Goal: Go to known website: Access a specific website the user already knows

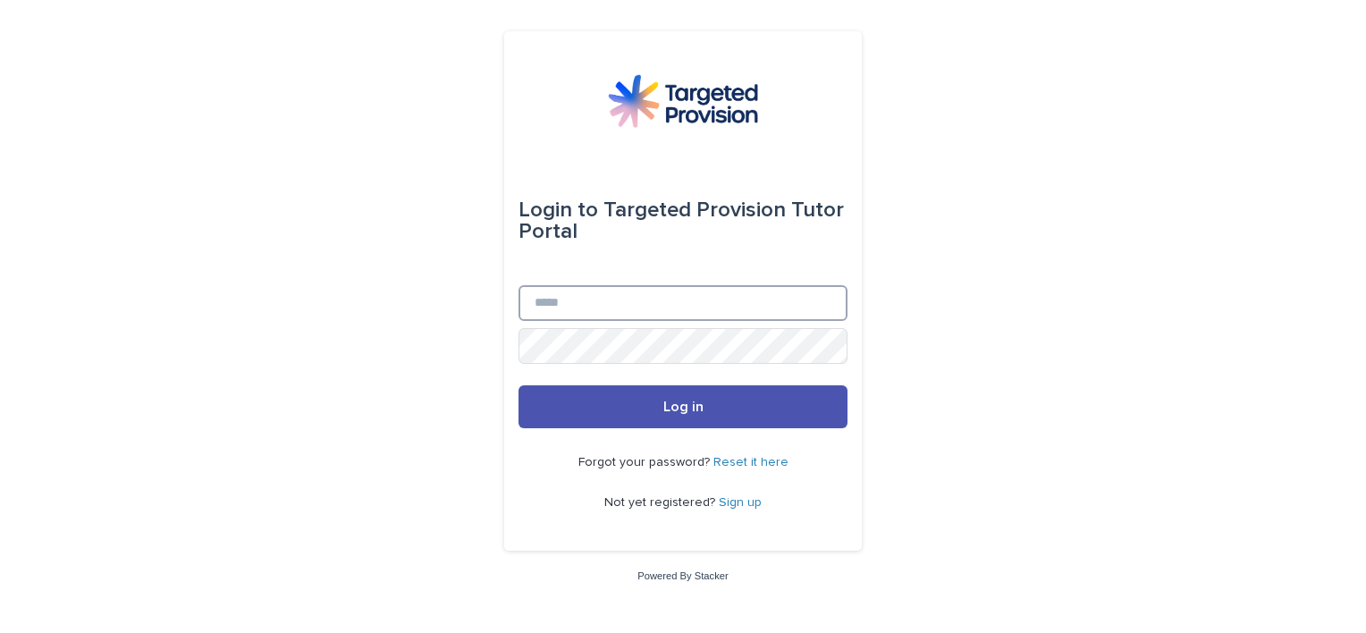
click at [594, 306] on input "Email" at bounding box center [682, 303] width 329 height 36
type input "**********"
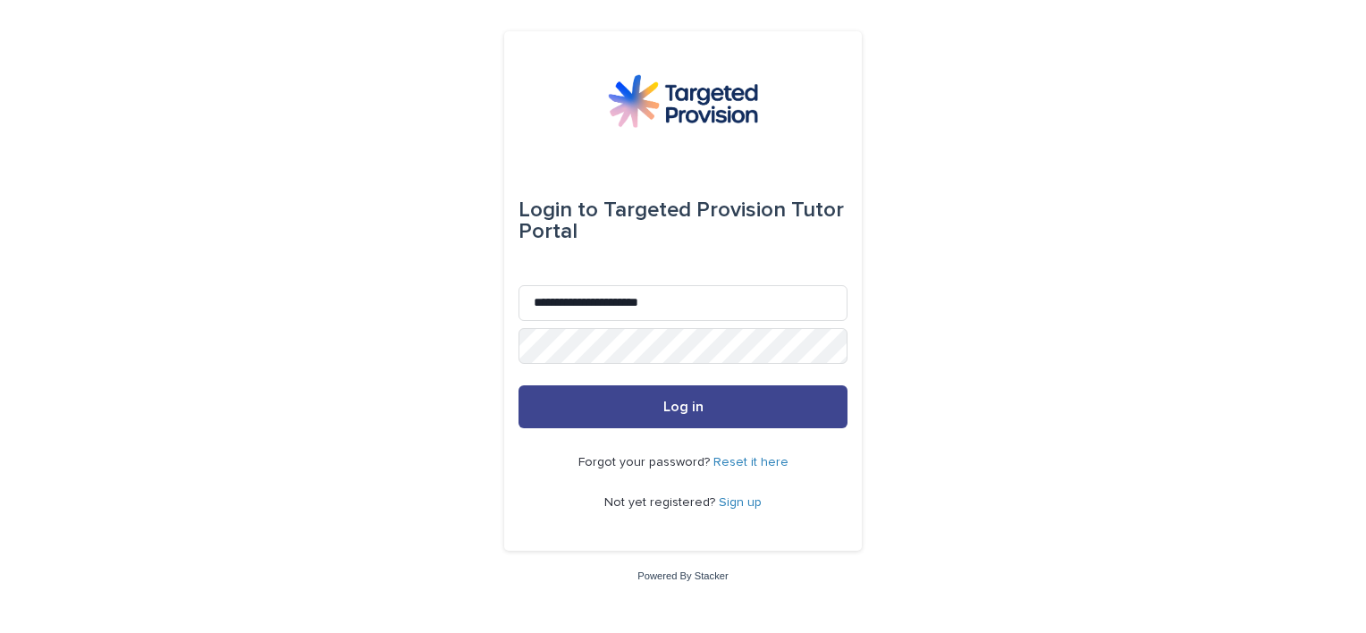
click at [712, 408] on button "Log in" at bounding box center [682, 406] width 329 height 43
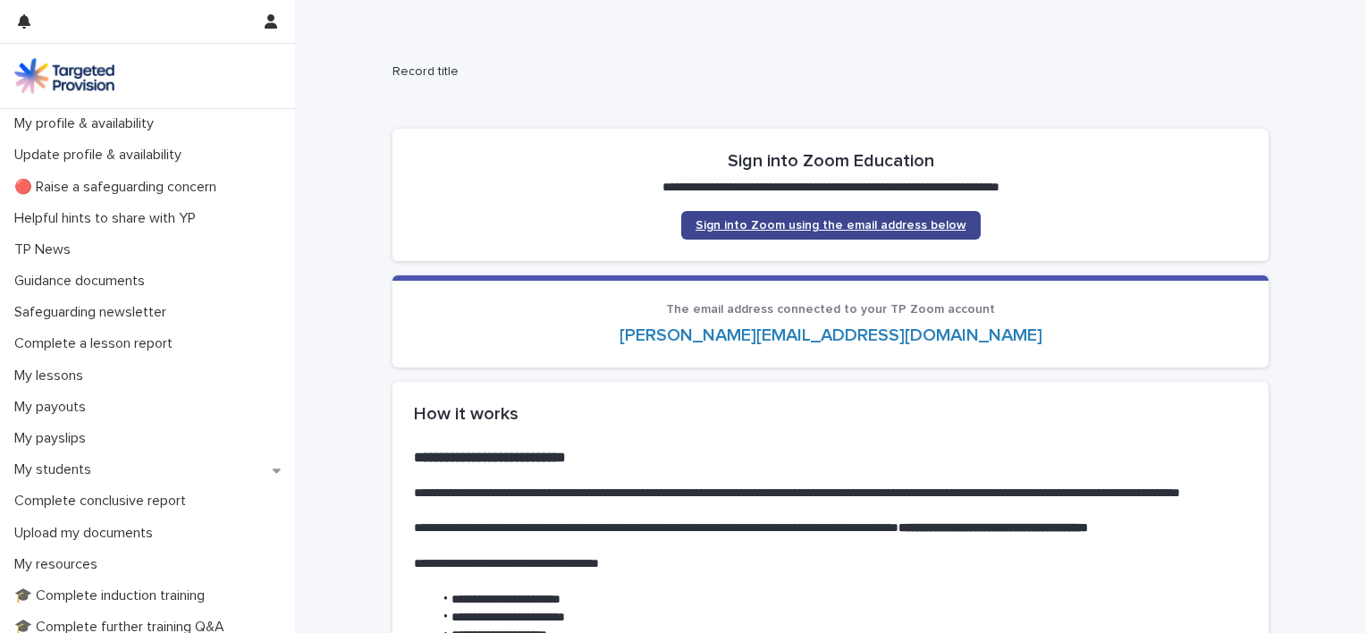
click at [854, 218] on link "Sign into Zoom using the email address below" at bounding box center [830, 225] width 299 height 29
